Goal: Transaction & Acquisition: Download file/media

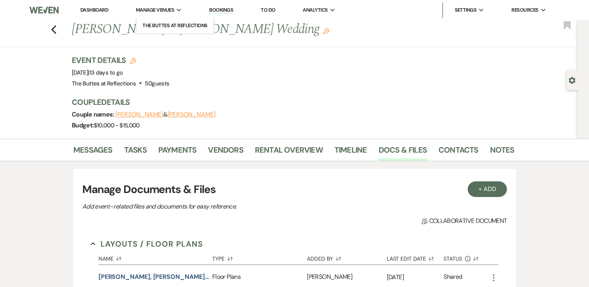
click at [150, 11] on span "Manage Venues" at bounding box center [155, 10] width 38 height 8
click at [155, 25] on li "The Buttes at Reflections" at bounding box center [175, 26] width 70 height 8
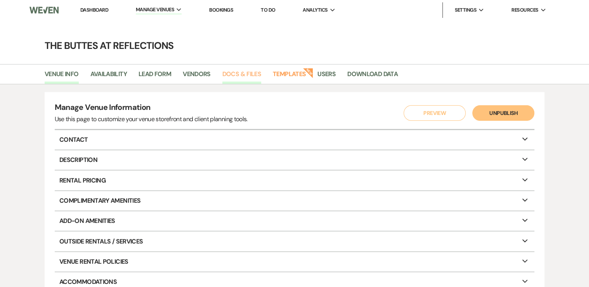
click at [238, 75] on link "Docs & Files" at bounding box center [241, 76] width 39 height 15
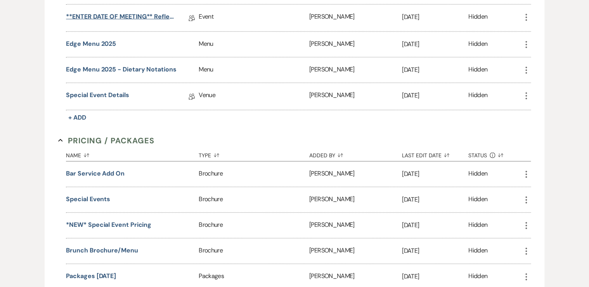
scroll to position [901, 0]
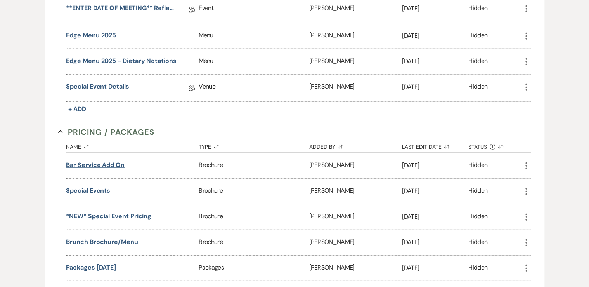
click at [109, 160] on button "Bar Service Add On" at bounding box center [95, 164] width 59 height 9
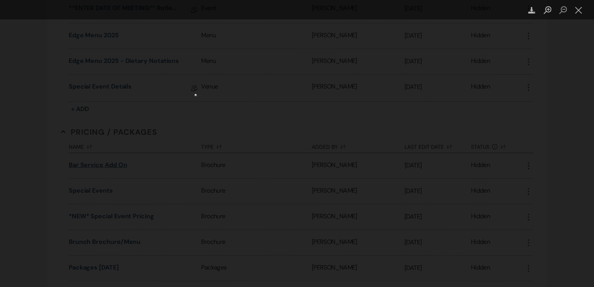
click at [109, 157] on div "Lightbox" at bounding box center [297, 143] width 594 height 287
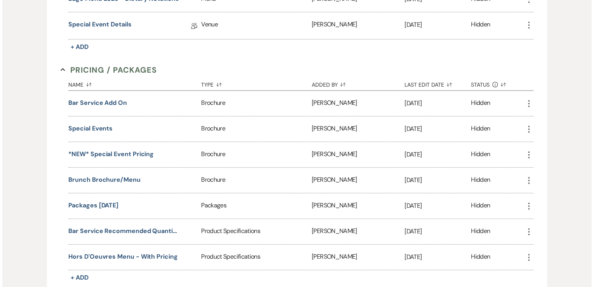
scroll to position [994, 0]
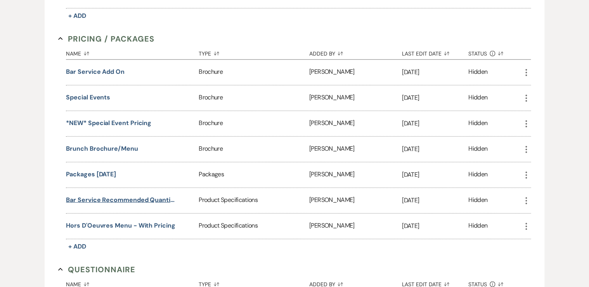
click at [130, 195] on button "Bar Service Recommended Quantities Guide" at bounding box center [121, 199] width 111 height 9
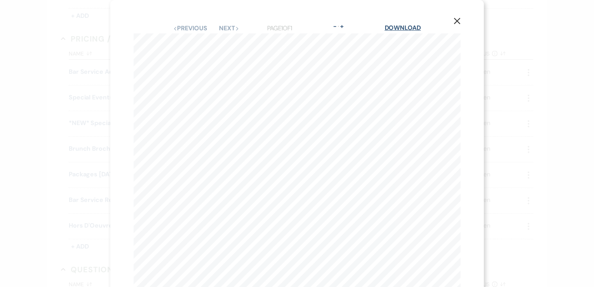
click at [391, 30] on link "Download" at bounding box center [402, 28] width 36 height 8
